Goal: Transaction & Acquisition: Register for event/course

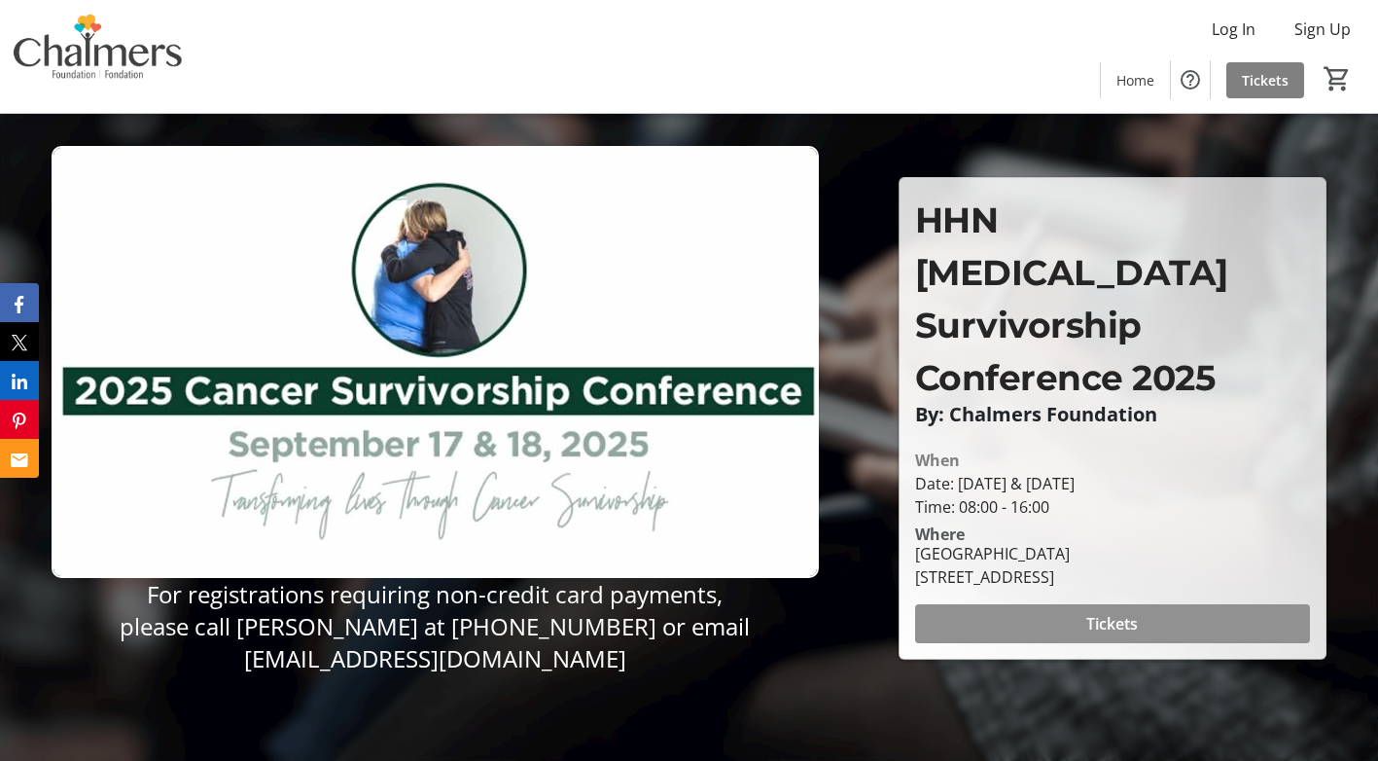
click at [1129, 612] on span "Tickets" at bounding box center [1113, 623] width 52 height 23
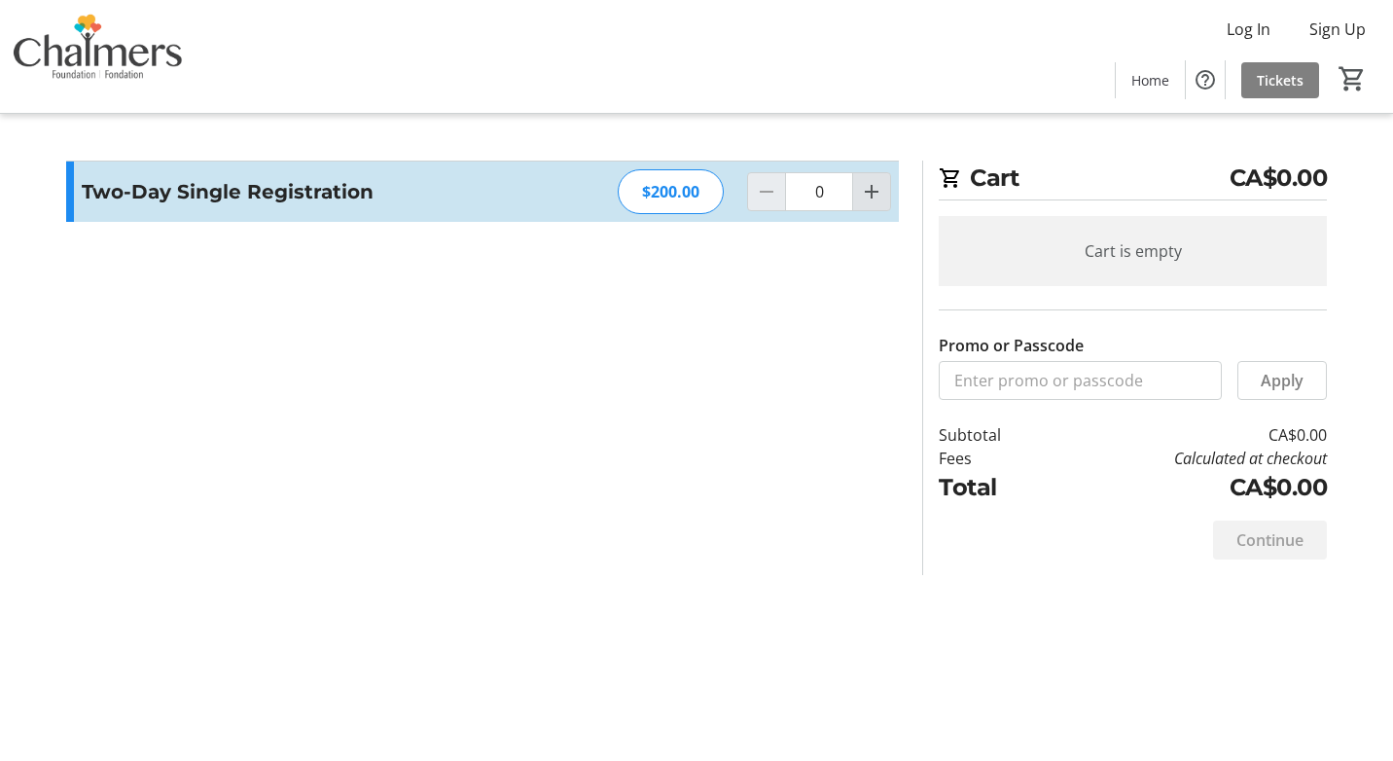
click at [873, 190] on mat-icon "Increment by one" at bounding box center [871, 191] width 23 height 23
type input "1"
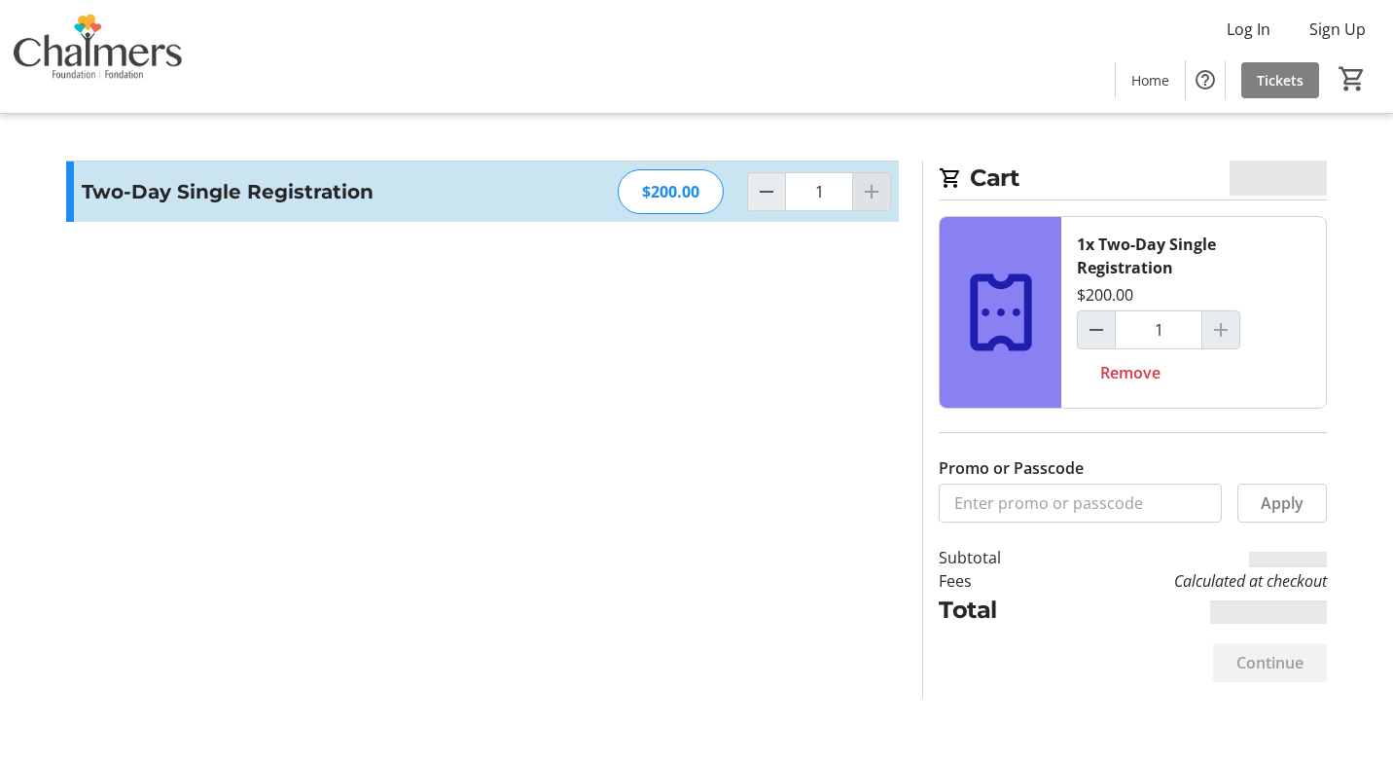
click at [873, 190] on div at bounding box center [871, 191] width 39 height 39
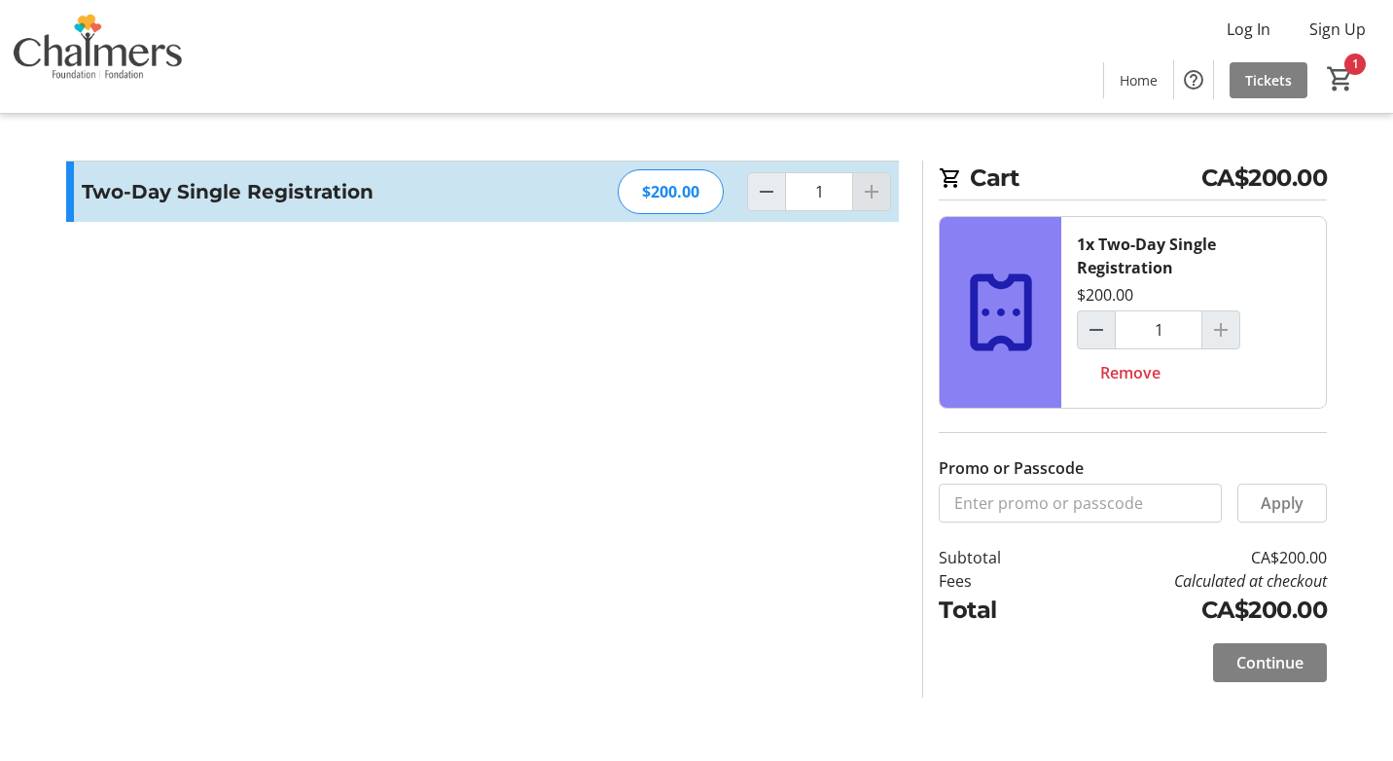
click at [873, 190] on div at bounding box center [871, 191] width 39 height 39
